Goal: Obtain resource: Download file/media

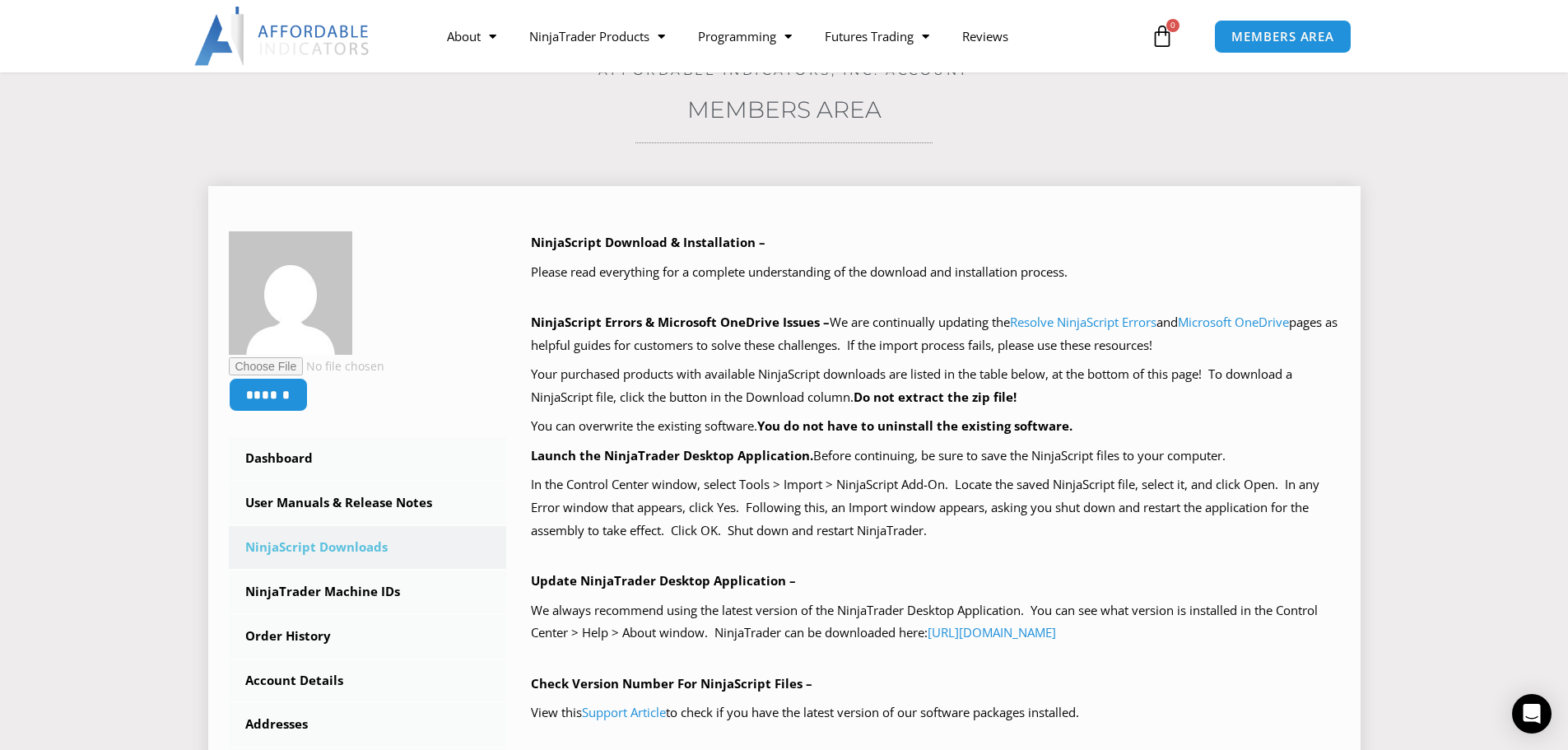
scroll to position [82, 0]
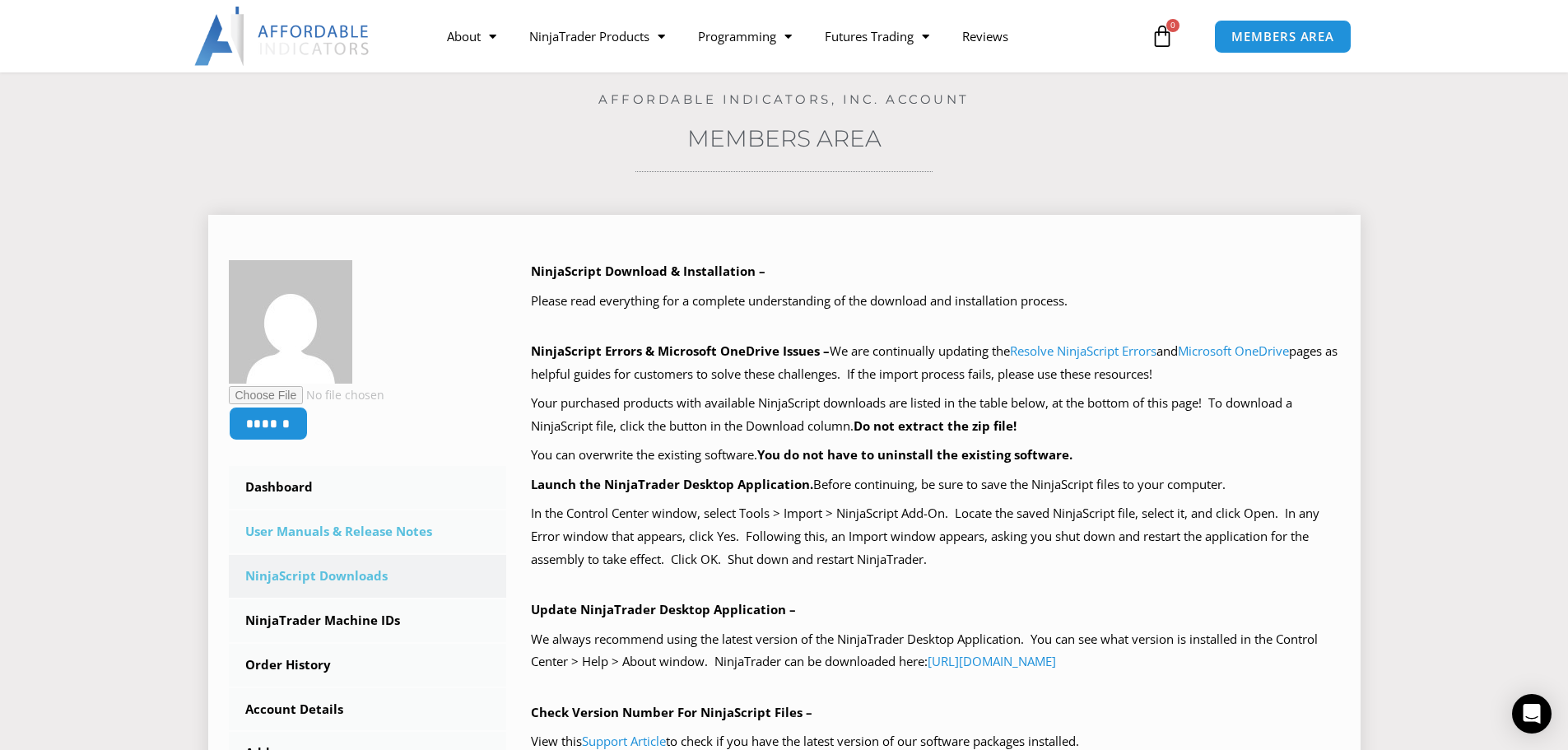
click at [379, 523] on link "User Manuals & Release Notes" at bounding box center [368, 532] width 278 height 43
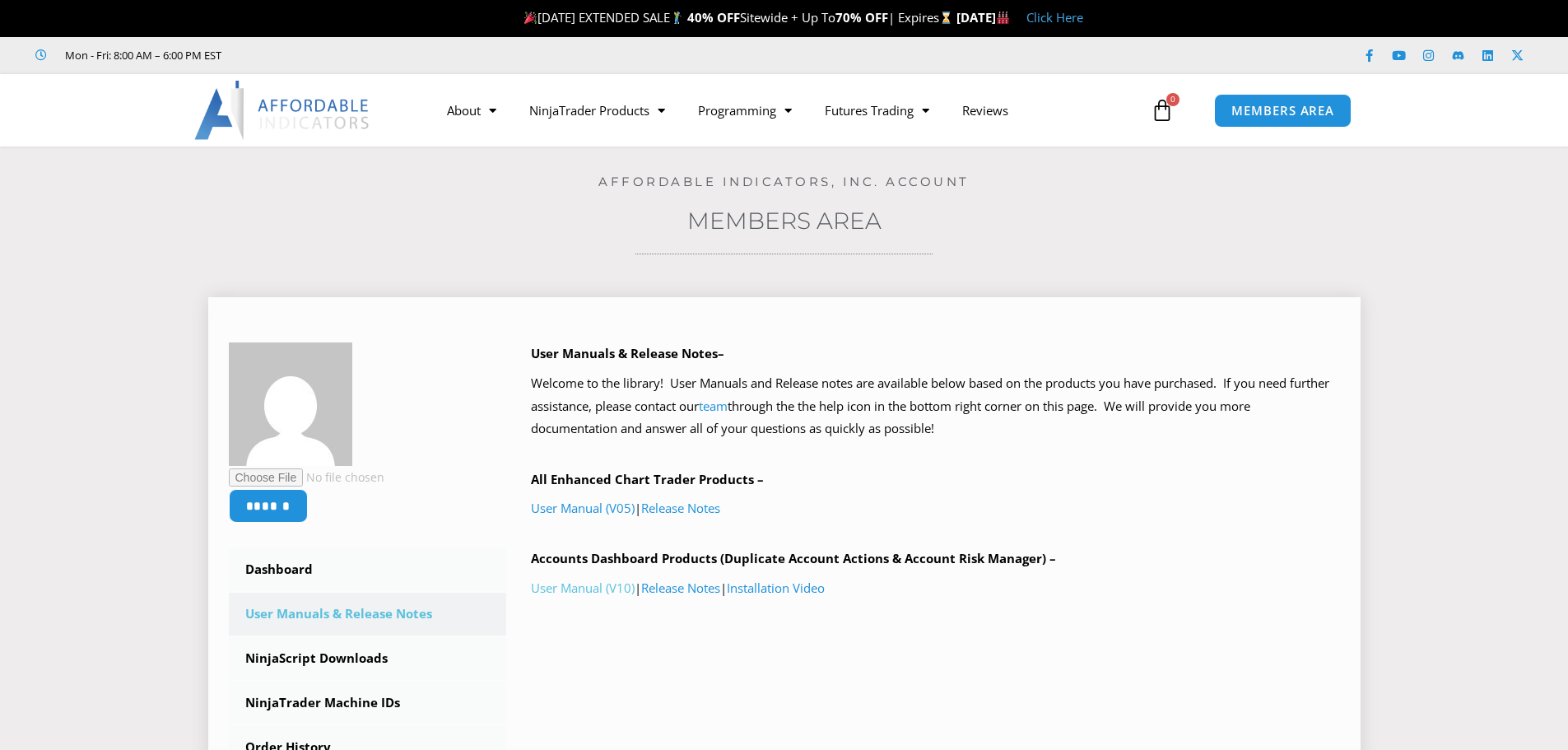
click at [594, 586] on link "User Manual (V10)" at bounding box center [582, 588] width 104 height 17
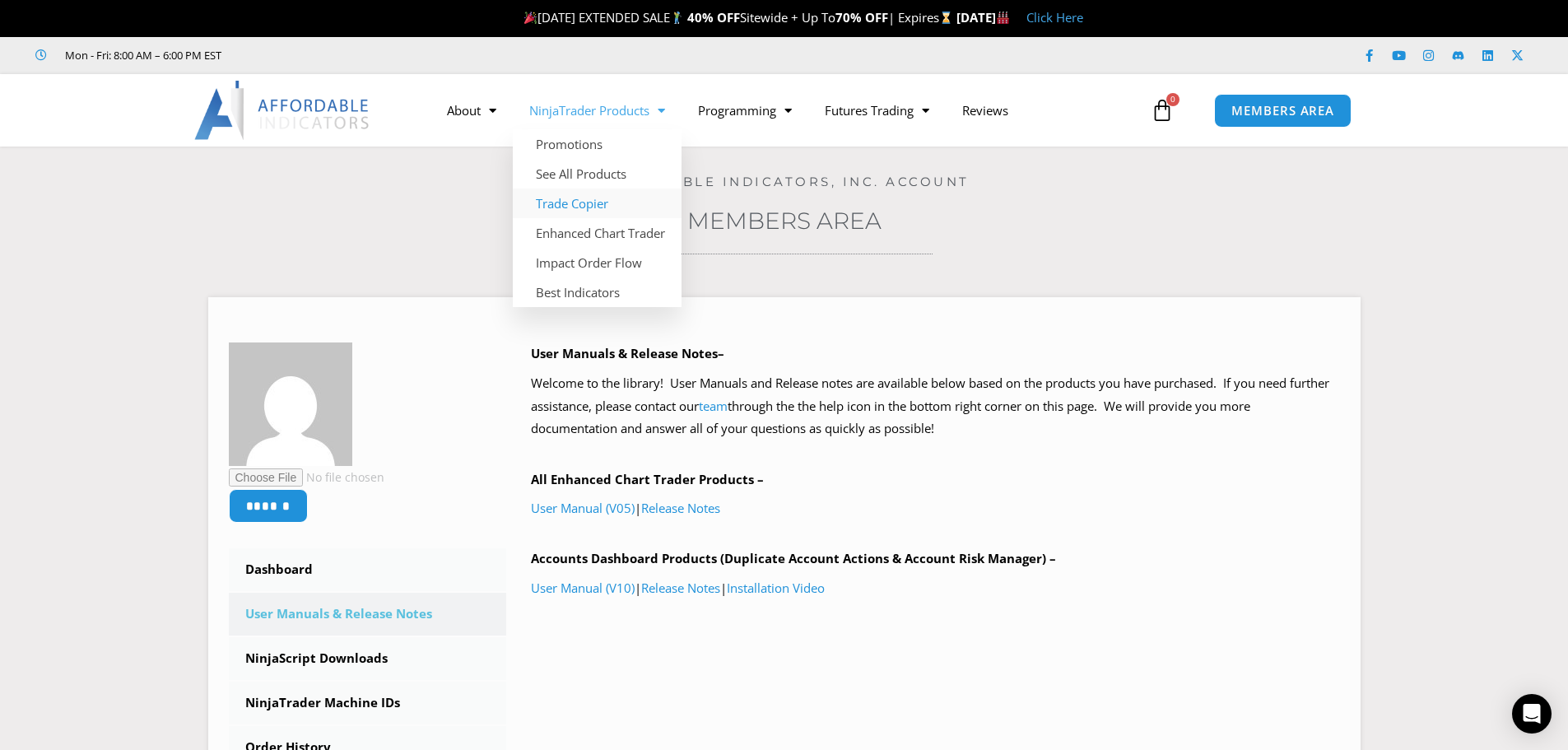
click at [573, 202] on link "Trade Copier" at bounding box center [597, 203] width 169 height 30
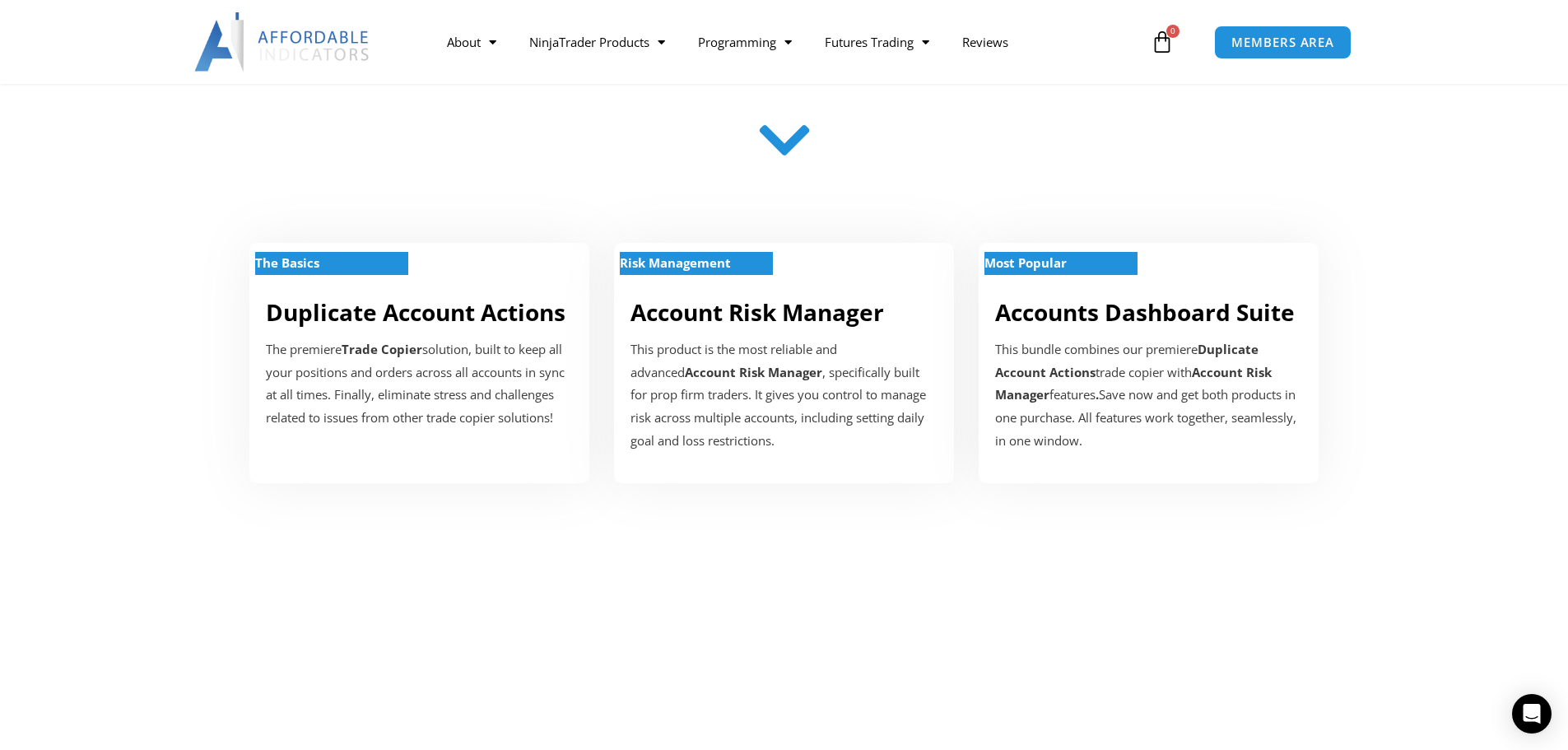
scroll to position [576, 0]
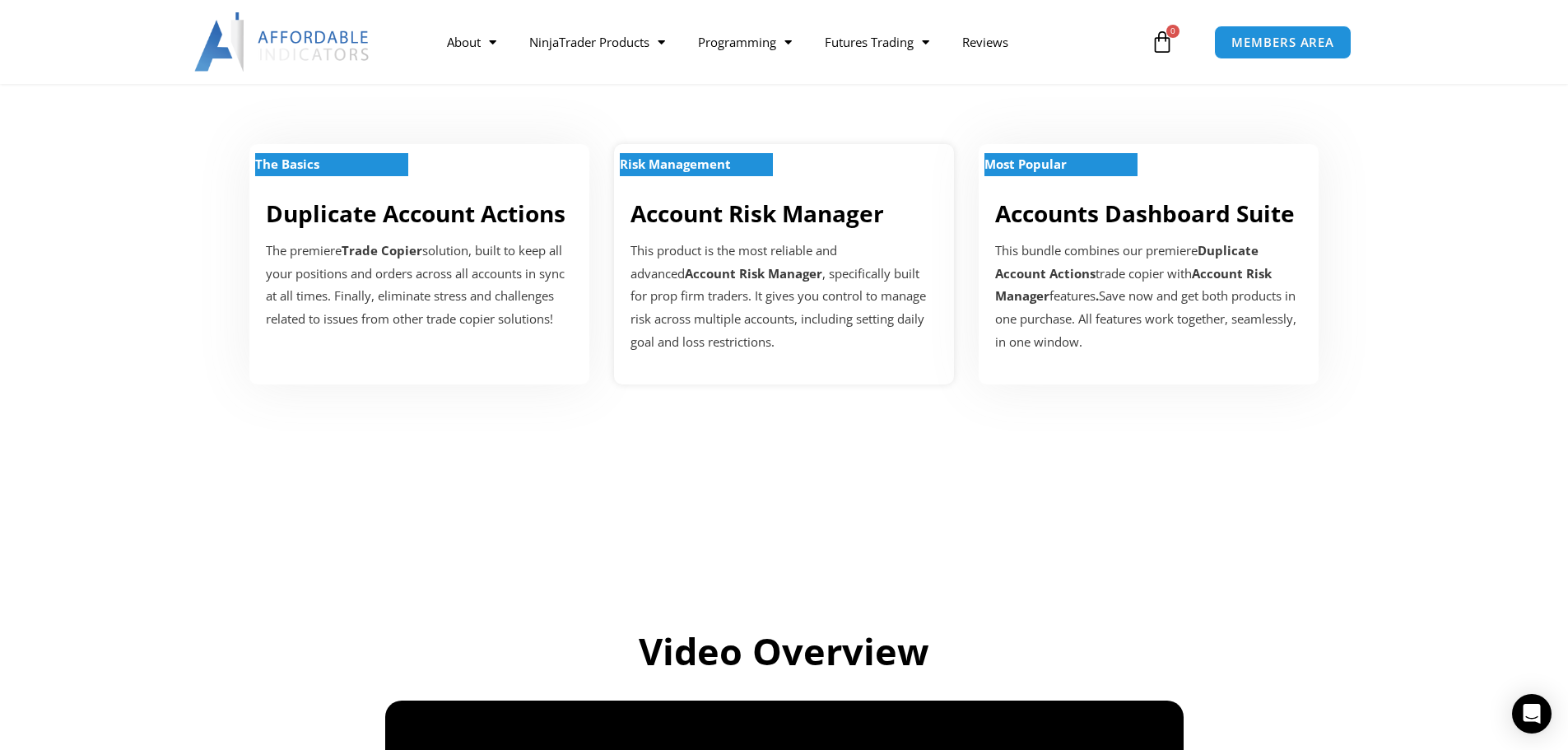
click at [697, 333] on p "This product is the most reliable and advanced Account Risk Manager , specifica…" at bounding box center [784, 297] width 307 height 115
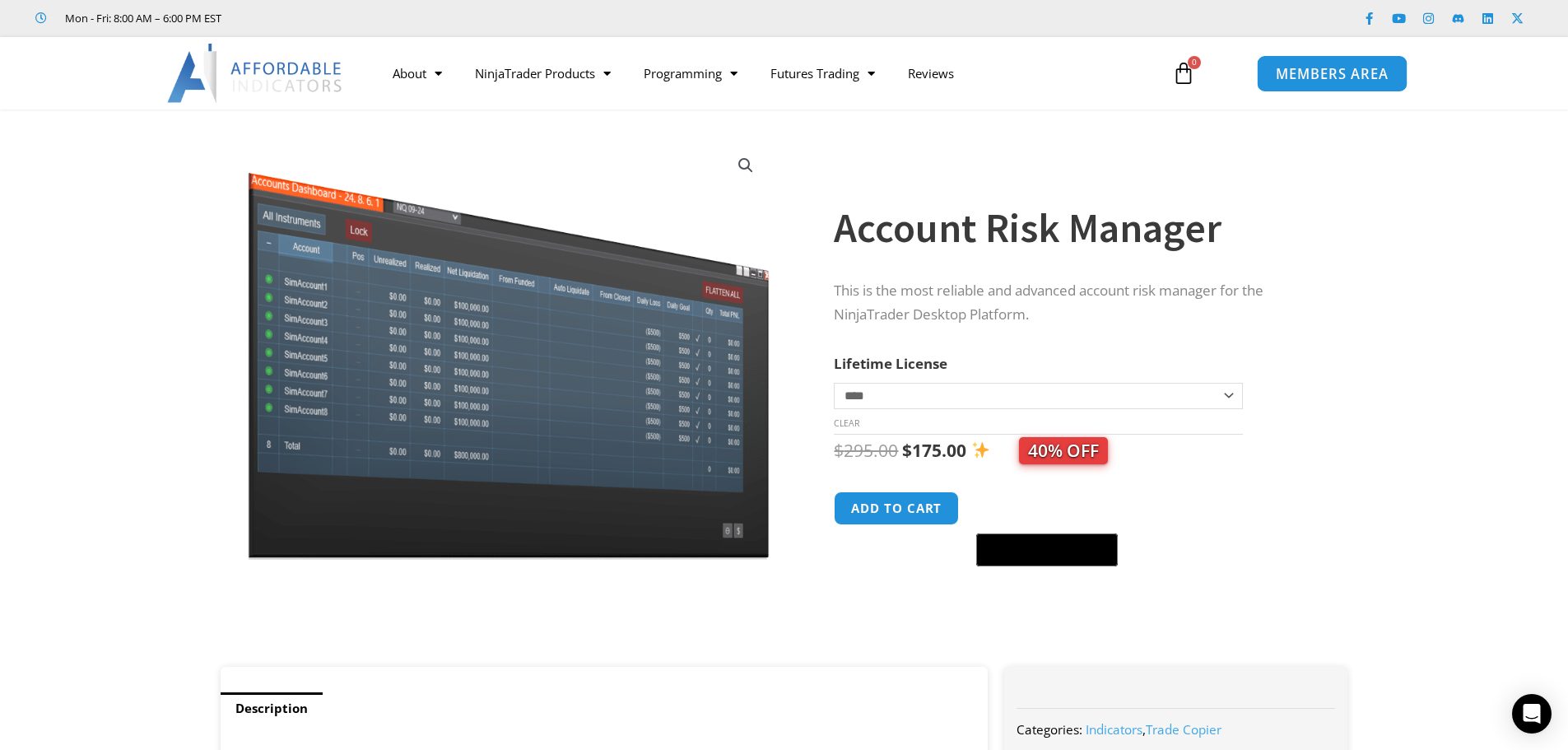
click at [1276, 68] on span "MEMBERS AREA" at bounding box center [1332, 73] width 113 height 14
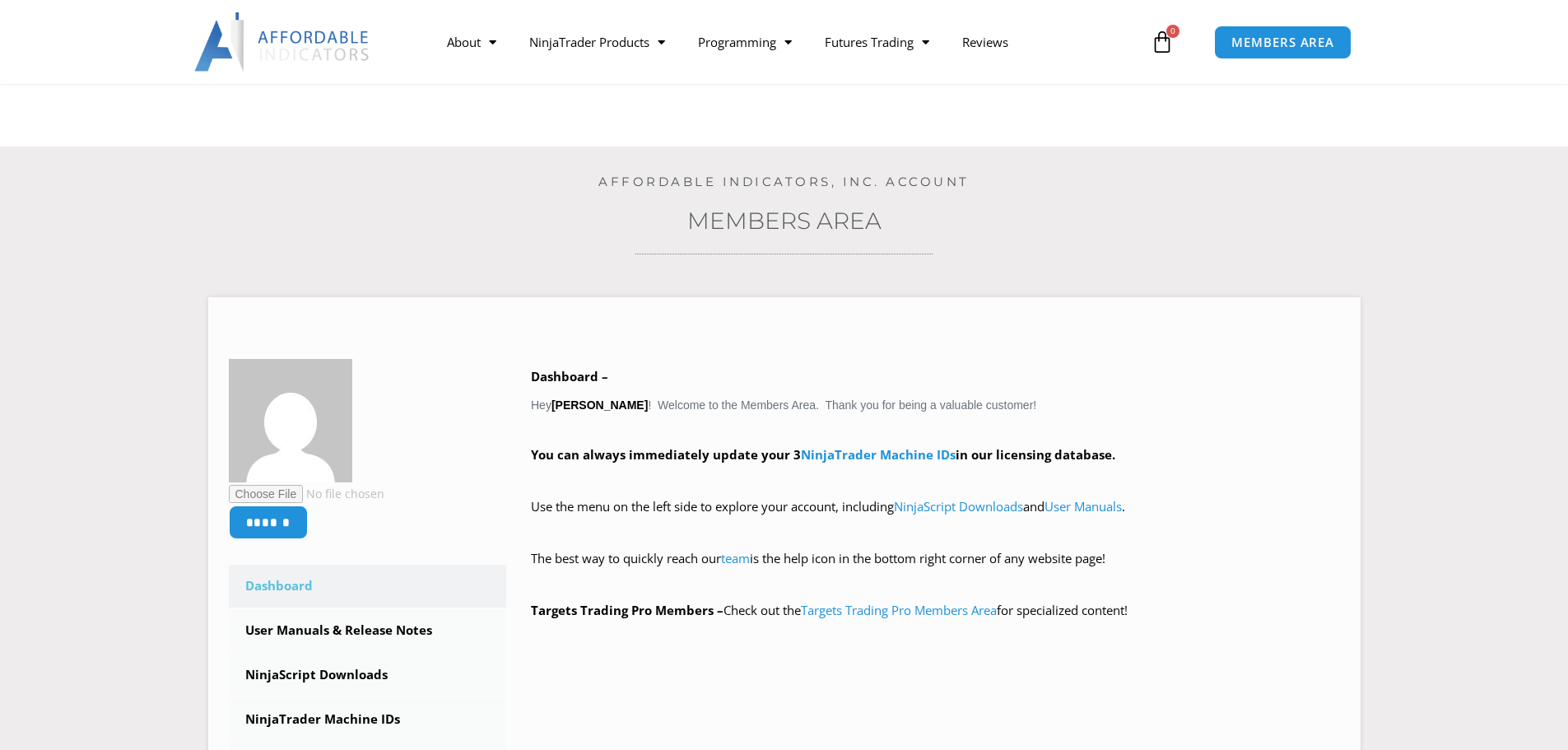
scroll to position [412, 0]
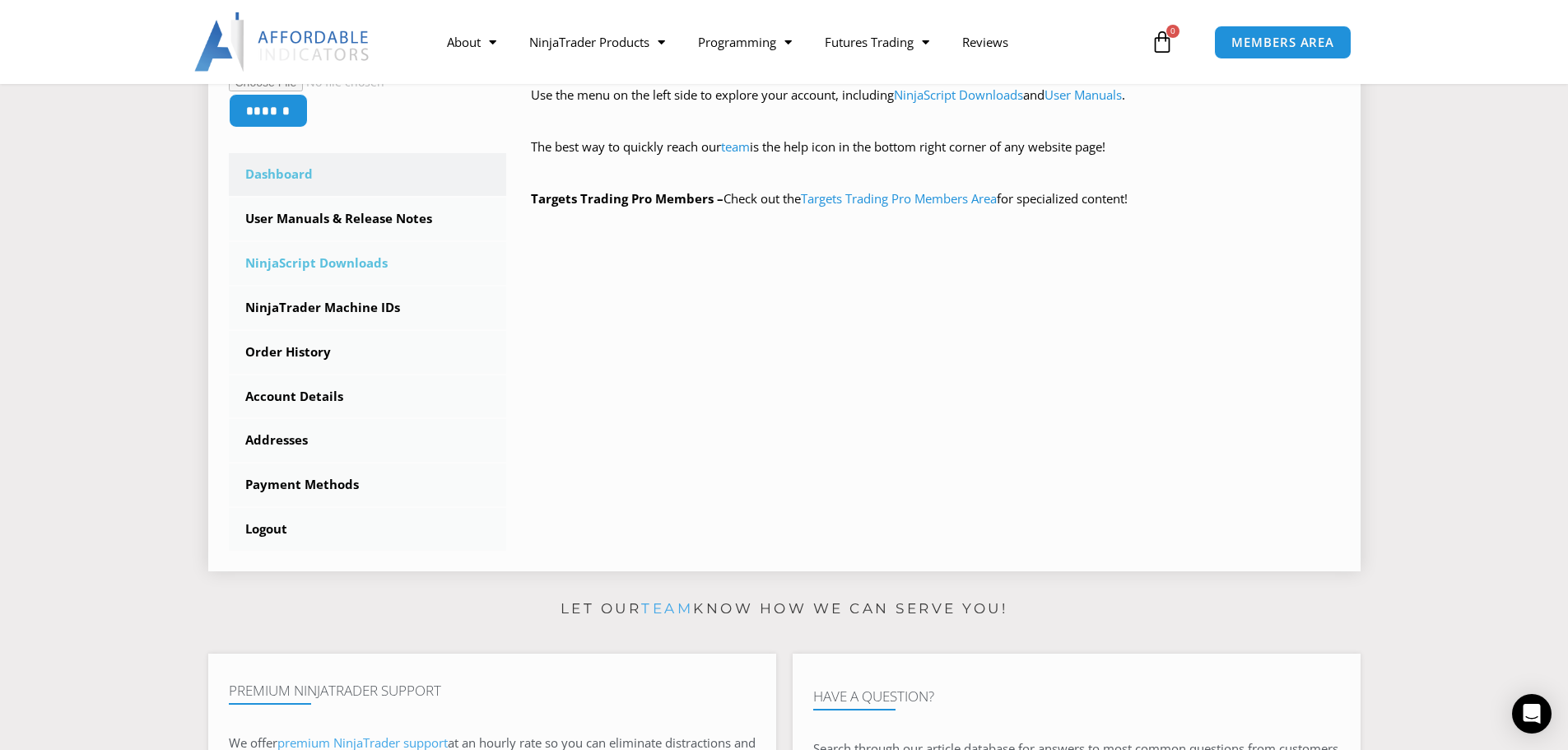
click at [325, 264] on link "NinjaScript Downloads" at bounding box center [368, 264] width 278 height 43
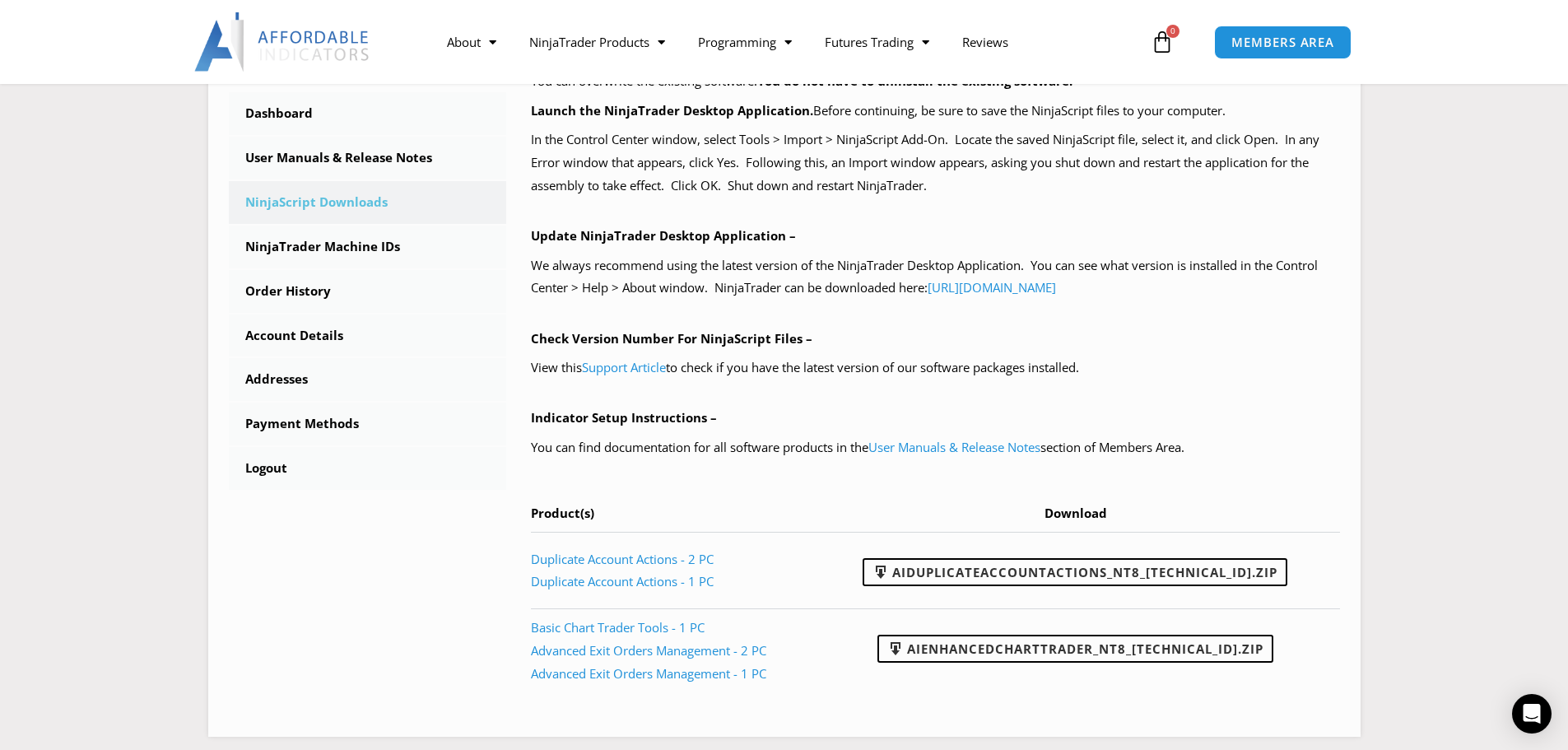
scroll to position [494, 0]
